Goal: Transaction & Acquisition: Purchase product/service

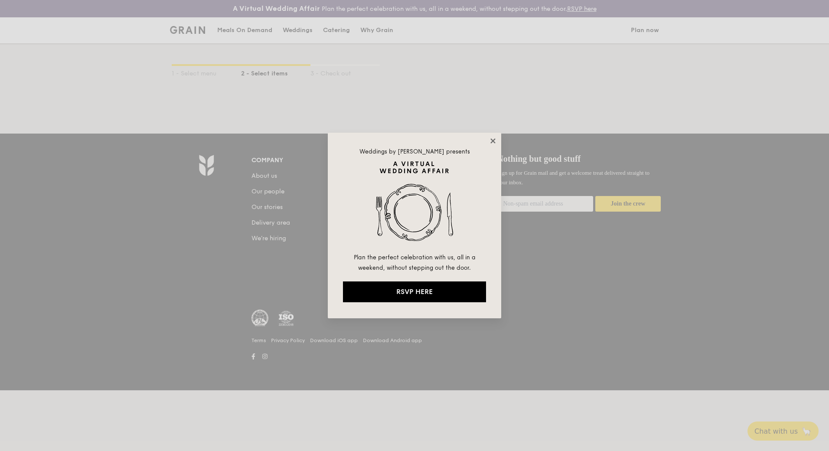
click at [493, 137] on icon at bounding box center [493, 141] width 8 height 8
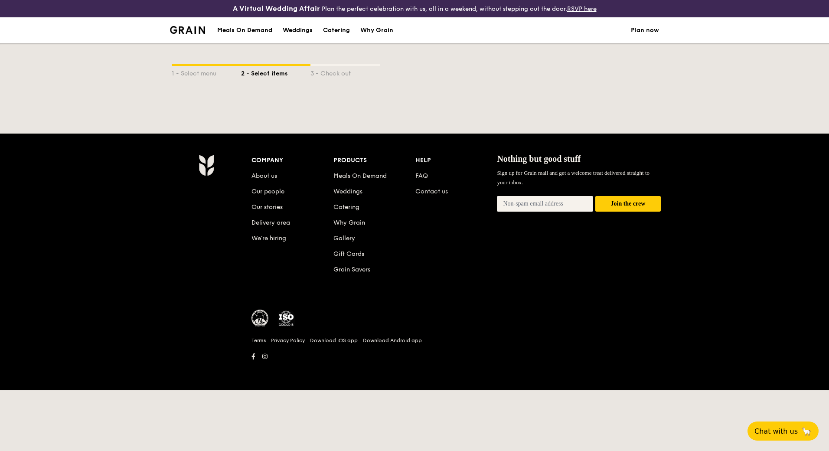
drag, startPoint x: 186, startPoint y: 85, endPoint x: 190, endPoint y: 81, distance: 6.1
click at [190, 81] on div "1 - Select menu 2 - Select items 3 - Check out" at bounding box center [415, 70] width 486 height 55
click at [211, 70] on div "1 - Select menu" at bounding box center [206, 72] width 69 height 12
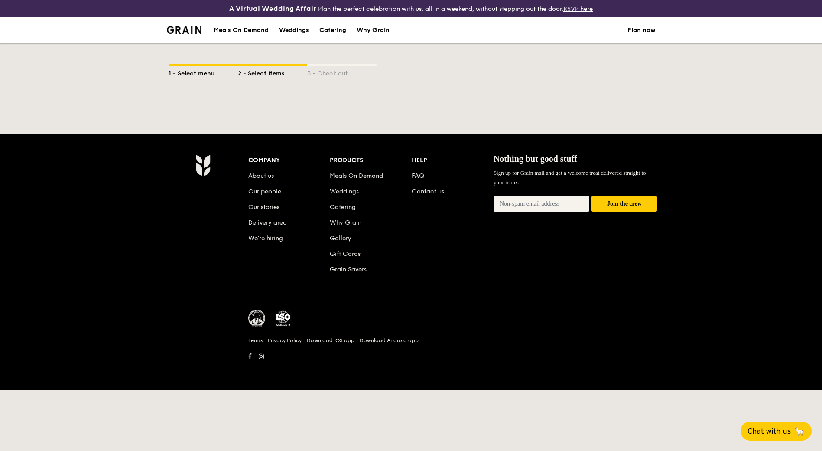
select select
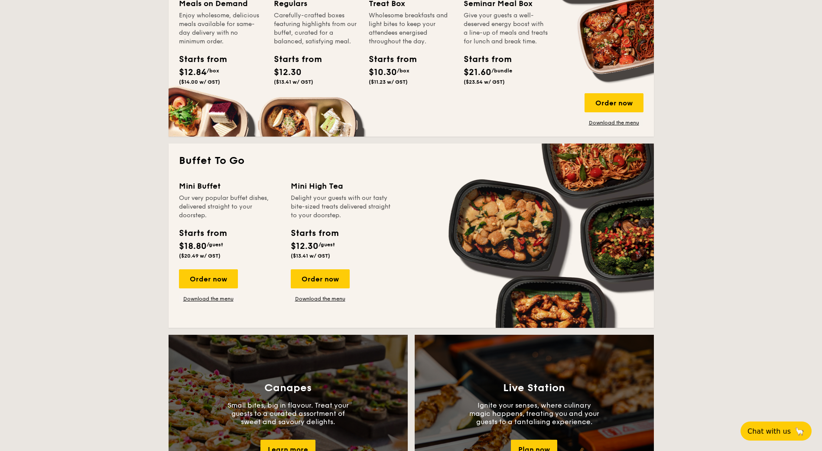
scroll to position [438, 0]
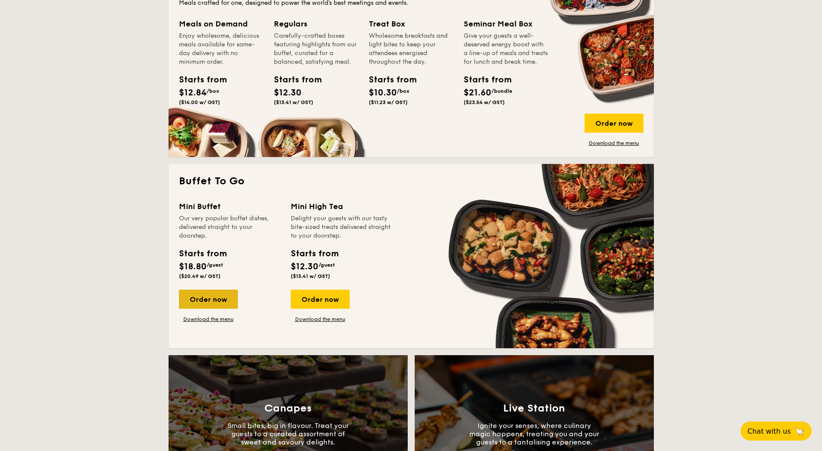
click at [233, 302] on div "Order now" at bounding box center [208, 299] width 59 height 19
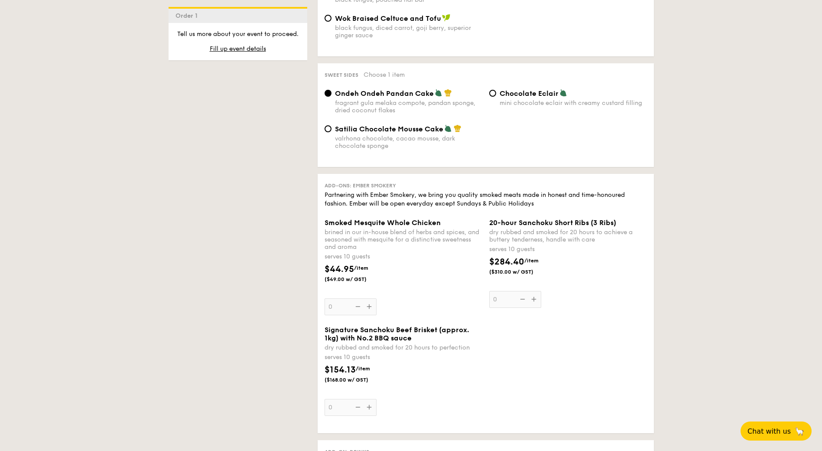
scroll to position [764, 0]
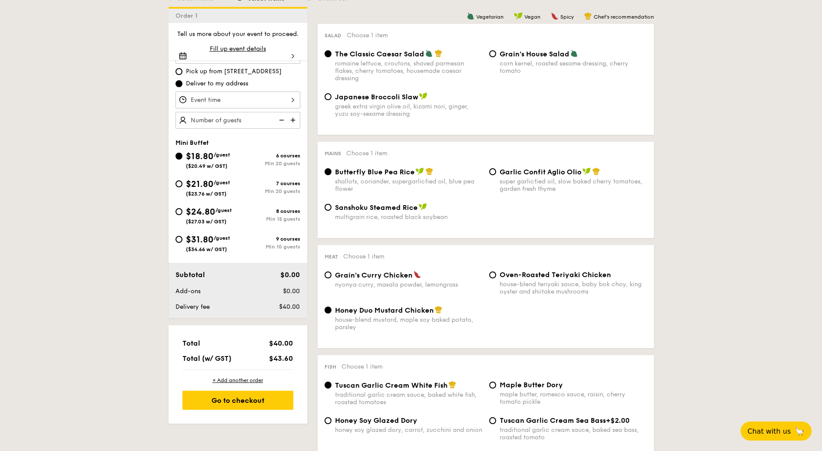
select select
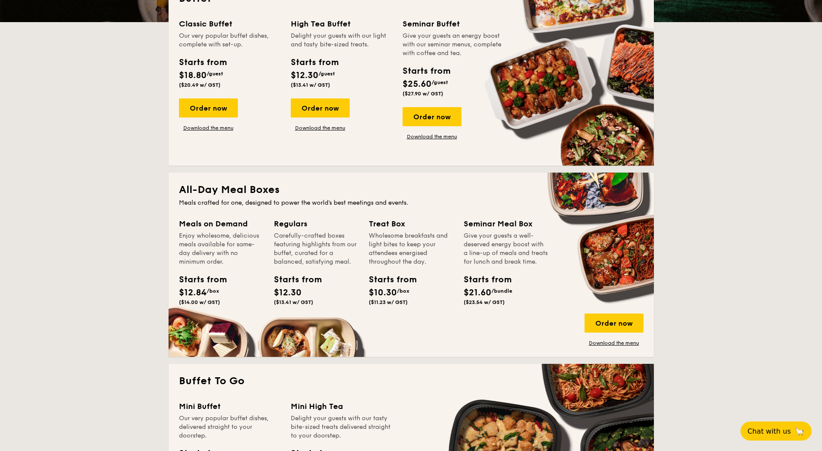
scroll to position [255, 0]
